Goal: Information Seeking & Learning: Learn about a topic

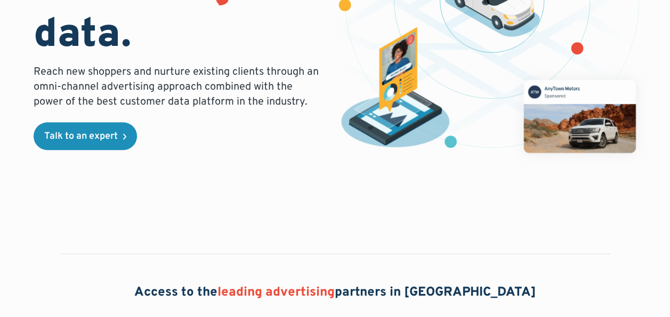
scroll to position [320, 0]
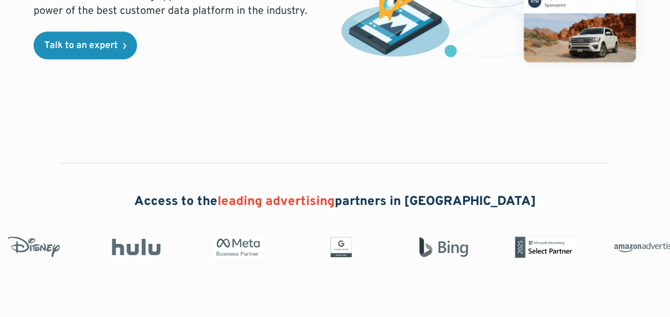
click at [314, 205] on span "leading advertising" at bounding box center [275, 201] width 117 height 16
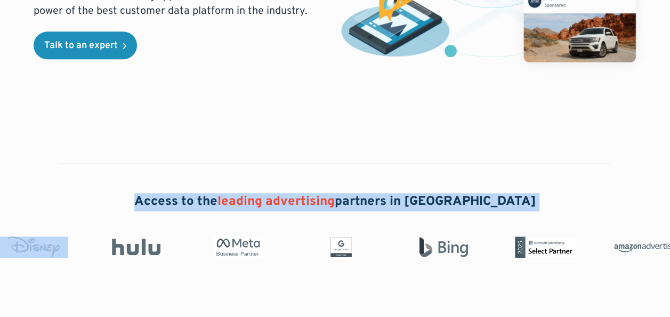
click at [314, 205] on span "leading advertising" at bounding box center [275, 201] width 117 height 16
click at [251, 221] on div "Access to the leading advertising partners in North America" at bounding box center [335, 225] width 670 height 65
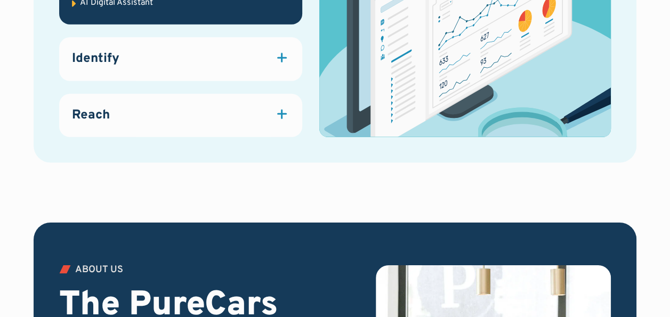
scroll to position [1599, 0]
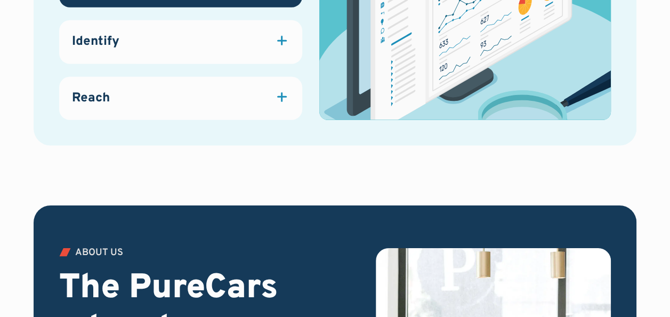
click at [285, 49] on div "Identify" at bounding box center [180, 42] width 217 height 18
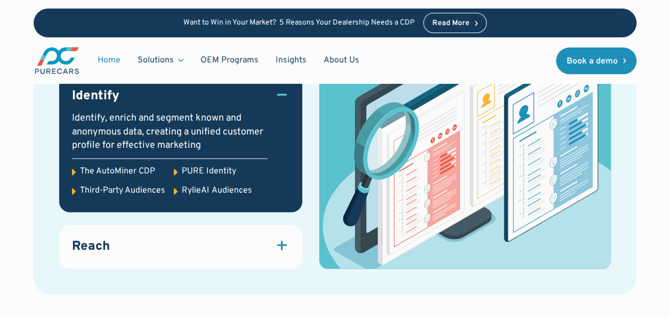
scroll to position [1386, 0]
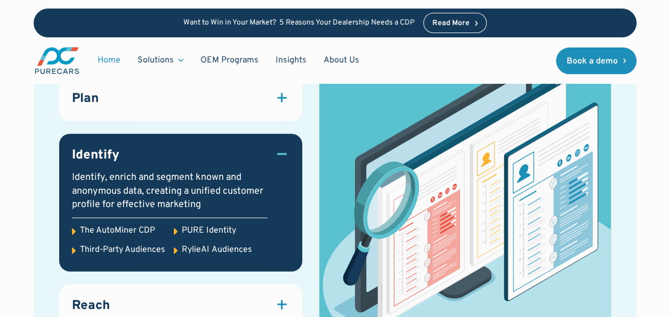
click at [139, 181] on div "Identify, enrich and segment known and anonymous data, creating a unified custo…" at bounding box center [170, 191] width 196 height 41
click at [274, 91] on div at bounding box center [281, 97] width 15 height 15
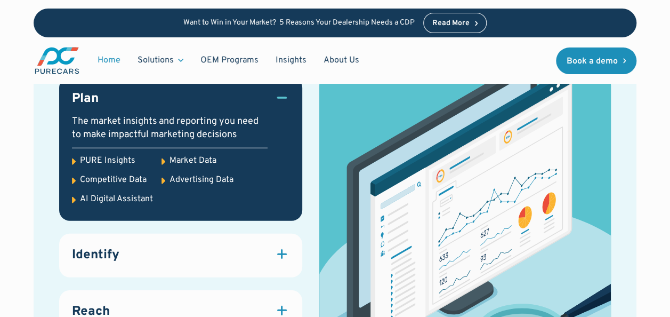
click at [451, 26] on div "Read More" at bounding box center [450, 23] width 37 height 7
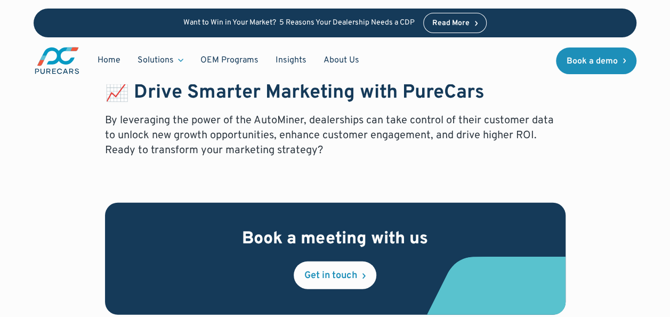
scroll to position [1226, 0]
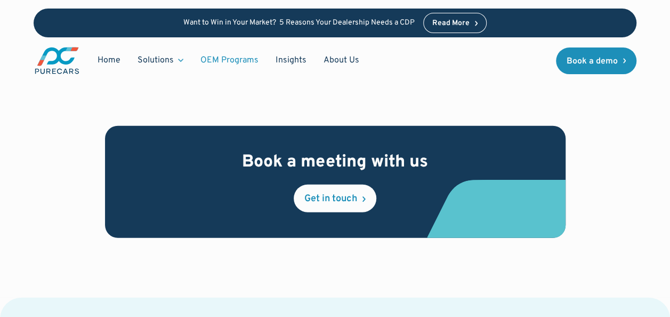
click at [242, 62] on link "OEM Programs" at bounding box center [229, 60] width 75 height 20
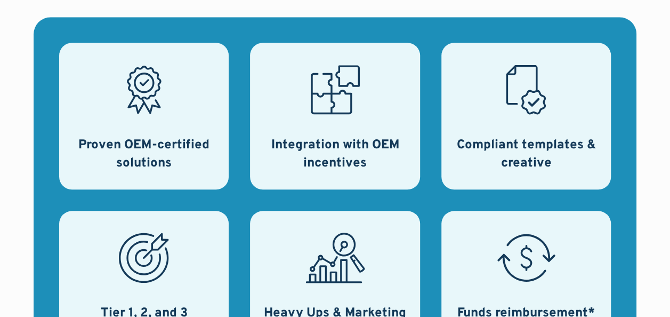
scroll to position [480, 0]
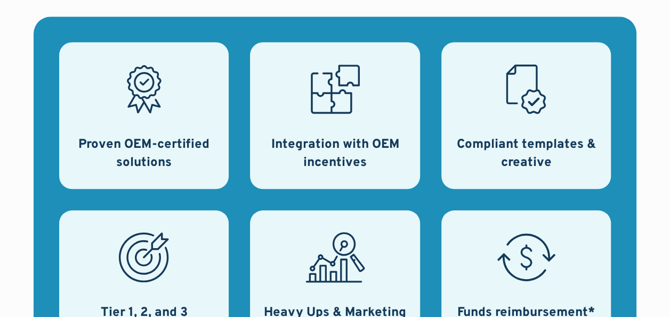
click at [150, 119] on icon at bounding box center [144, 89] width 60 height 60
drag, startPoint x: 150, startPoint y: 153, endPoint x: 305, endPoint y: 213, distance: 166.4
click at [305, 172] on h3 "Integration with OEM incentives" at bounding box center [335, 154] width 144 height 36
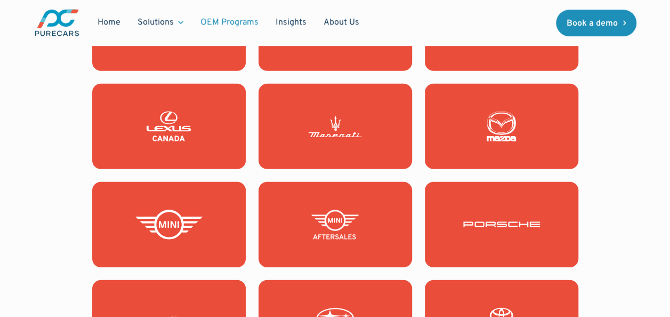
scroll to position [1386, 0]
